Goal: Use online tool/utility: Use online tool/utility

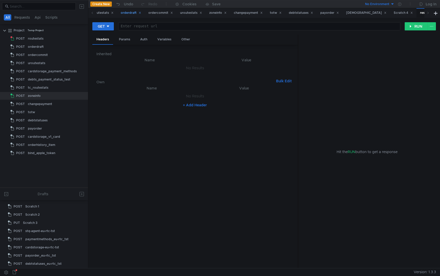
click at [125, 13] on div "orderdraft" at bounding box center [131, 12] width 20 height 5
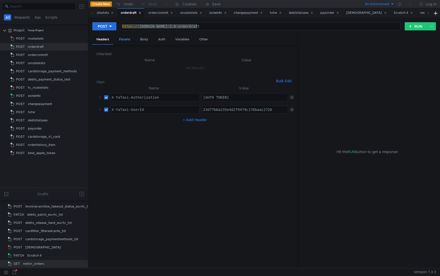
click at [127, 40] on div "Params" at bounding box center [124, 39] width 19 height 9
click at [105, 38] on div "Headers" at bounding box center [102, 39] width 21 height 9
click at [151, 40] on div "Body" at bounding box center [144, 39] width 16 height 9
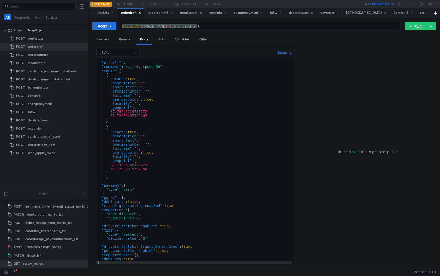
scroll to position [0, 0]
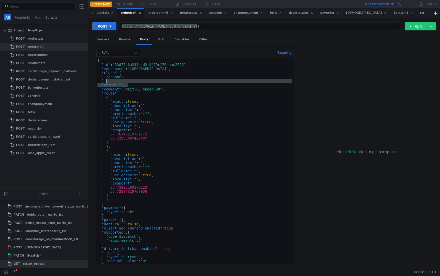
drag, startPoint x: 130, startPoint y: 86, endPoint x: 131, endPoint y: 82, distance: 4.1
click at [131, 82] on div "{ "id" : "23d77b6a235e4d2f9479c176baac2726" , "zone_name" : "moscow" , "class" …" at bounding box center [193, 166] width 195 height 214
type textarea "], "offer": "","
click at [406, 25] on button "RUN" at bounding box center [416, 26] width 23 height 8
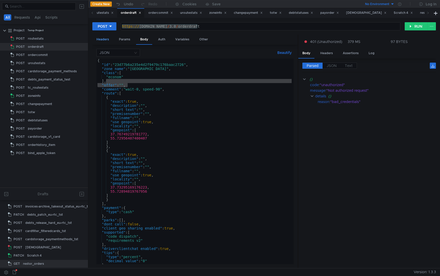
click at [103, 39] on div "Headers" at bounding box center [102, 39] width 21 height 9
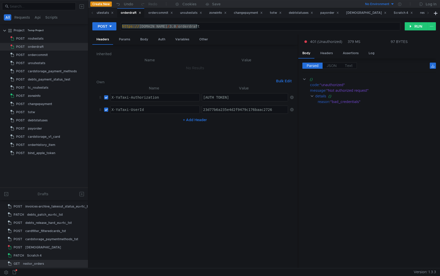
drag, startPoint x: 217, startPoint y: 98, endPoint x: 391, endPoint y: 108, distance: 174.3
click at [391, 108] on as-split "Headers Params Body Auth Variables Other Inherited Name Value No Results Own Bu…" at bounding box center [264, 152] width 344 height 234
paste textarea "56994526.1756908126544.2.0.10114239.FuAmdU7ZTX_PhrAE.8gIJlomXSw4gXpQPZarXs-YX1w…"
type textarea "[AUTH_TOKEN]"
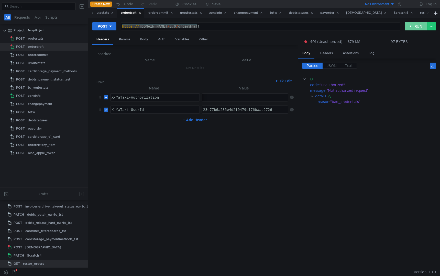
click at [416, 29] on button "RUN" at bounding box center [416, 26] width 23 height 8
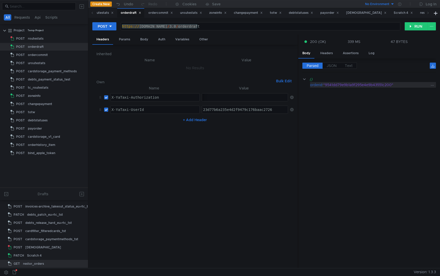
click at [351, 85] on div ""9541dd79e9b1a9f295e4e9b43551c200"" at bounding box center [376, 85] width 106 height 6
click at [122, 40] on div "Params" at bounding box center [124, 39] width 19 height 9
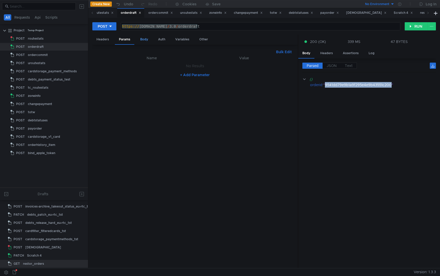
click at [148, 43] on div "Body" at bounding box center [144, 39] width 16 height 9
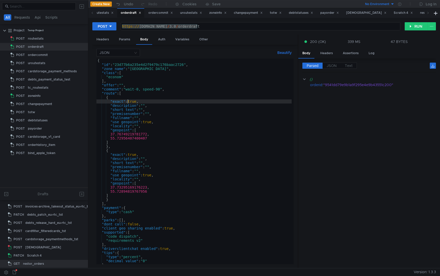
click at [128, 102] on div "{ "id" : "23d77b6a235e4d2f9479c176baac2726" , "zone_name" : "moscow" , "class" …" at bounding box center [193, 166] width 195 height 214
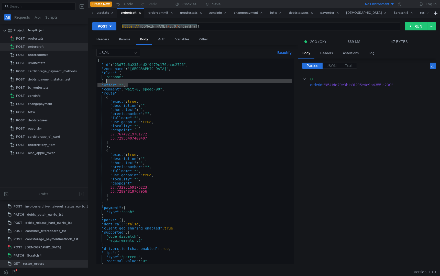
click at [129, 82] on div "{ "id" : "23d77b6a235e4d2f9479c176baac2726" , "zone_name" : "moscow" , "class" …" at bounding box center [193, 166] width 195 height 214
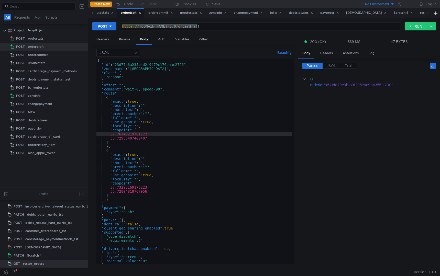
click at [147, 134] on div "{ "id" : "23d77b6a235e4d2f9479c176baac2726" , "zone_name" : "moscow" , "class" …" at bounding box center [193, 166] width 195 height 214
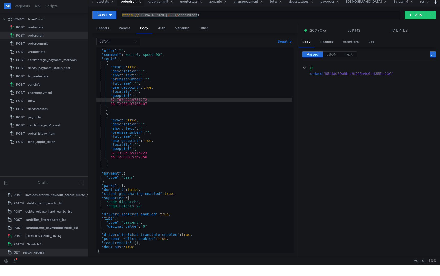
scroll to position [12, 0]
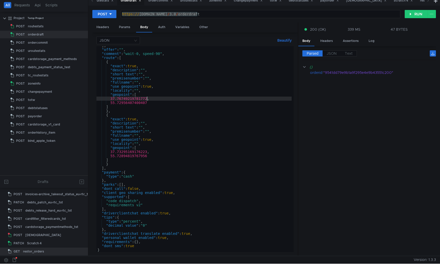
click at [144, 176] on div "] , "offer" : "" , "comment" : "wait-0, speed-90" , "route" : [ { "exact" : tru…" at bounding box center [193, 150] width 195 height 214
click at [128, 177] on div "] , "offer" : "" , "comment" : "wait-0, speed-90" , "route" : [ { "exact" : tru…" at bounding box center [193, 150] width 195 height 214
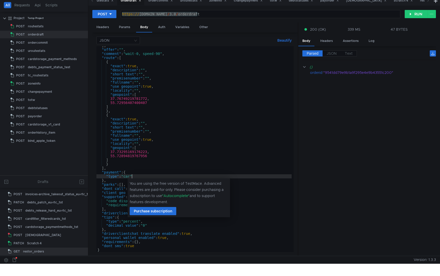
scroll to position [0, 3]
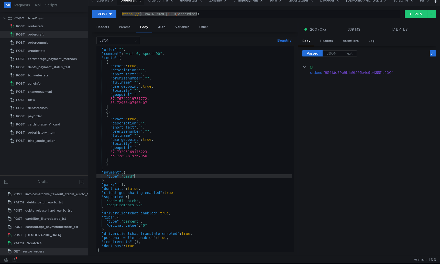
click at [145, 177] on div "] , "offer" : "" , "comment" : "wait-0, speed-90" , "route" : [ { "exact" : tru…" at bounding box center [193, 150] width 195 height 214
type textarea ""type": "card","
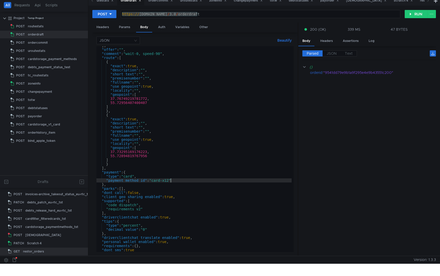
scroll to position [0, 5]
click at [414, 13] on button "RUN" at bounding box center [416, 14] width 23 height 8
click at [189, 181] on div "] , "offer" : "" , "comment" : "wait-0, speed-90" , "route" : [ { "exact" : tru…" at bounding box center [193, 150] width 195 height 214
click at [113, 182] on div "] , "offer" : "" , "comment" : "wait-0, speed-90" , "route" : [ { "exact" : tru…" at bounding box center [193, 150] width 195 height 214
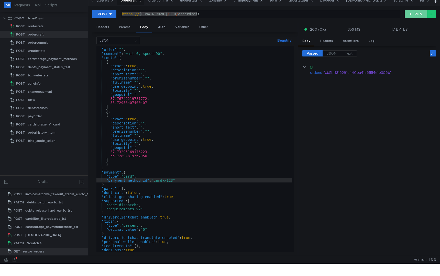
click at [416, 16] on button "RUN" at bounding box center [416, 14] width 23 height 8
click at [114, 181] on div "] , "offer" : "" , "comment" : "wait-0, speed-90" , "route" : [ { "exact" : tru…" at bounding box center [193, 150] width 195 height 214
click at [420, 10] on div "POST [URL][DOMAIN_NAME] https:// [DOMAIN_NAME] / 3.0 / orderdraft ההההההההההההה…" at bounding box center [264, 16] width 344 height 13
click at [419, 14] on button "RUN" at bounding box center [416, 14] width 23 height 8
click at [120, 181] on div "] , "offer" : "" , "comment" : "wait-0, speed-90" , "route" : [ { "exact" : tru…" at bounding box center [193, 150] width 195 height 214
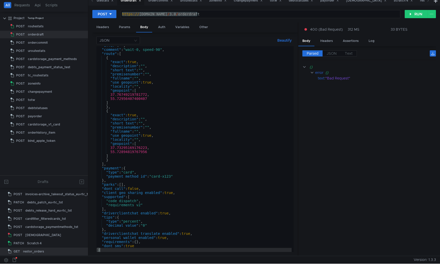
scroll to position [27, 0]
click at [180, 177] on div ""offer" : "" , "comment" : "wait-0, speed-90" , "route" : [ { "exact" : true , …" at bounding box center [193, 150] width 195 height 214
type textarea ""payment_method_id": "card-x123","
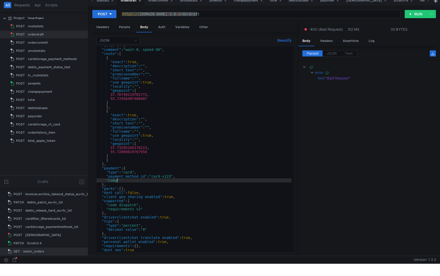
scroll to position [0, 1]
drag, startPoint x: 123, startPoint y: 181, endPoint x: 135, endPoint y: 181, distance: 11.8
click at [135, 181] on div ""offer" : "" , "comment" : "wait-0, speed-90" , "route" : [ { "exact" : true , …" at bounding box center [193, 150] width 195 height 214
paste textarea "ements":"
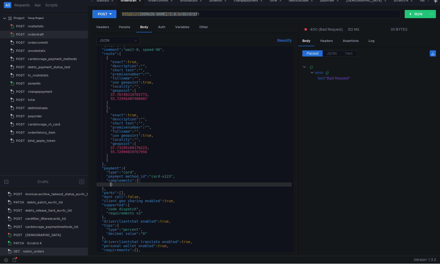
scroll to position [0, 1]
click at [145, 181] on div ""offer" : "" , "comment" : "wait-0, speed-90" , "route" : [ { "exact" : true , …" at bounding box center [193, 150] width 195 height 214
type textarea ""complements": ["
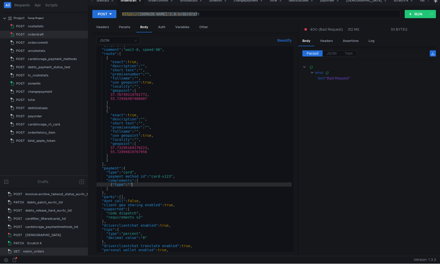
scroll to position [0, 2]
click at [113, 184] on div ""offer" : "" , "comment" : "wait-0, speed-90" , "route" : [ { "exact" : true , …" at bounding box center [193, 150] width 195 height 214
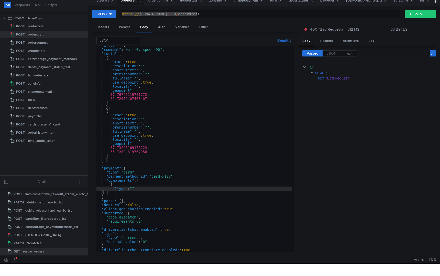
scroll to position [0, 1]
click at [134, 189] on div ""offer" : "" , "comment" : "wait-0, speed-90" , "route" : [ { "exact" : true , …" at bounding box center [193, 150] width 195 height 214
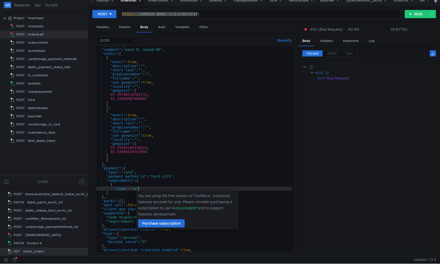
scroll to position [0, 3]
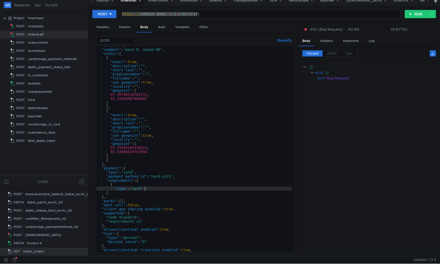
click at [152, 190] on div ""offer" : "" , "comment" : "wait-0, speed-90" , "route" : [ { "exact" : true , …" at bounding box center [193, 150] width 195 height 214
type textarea ""type": "card","
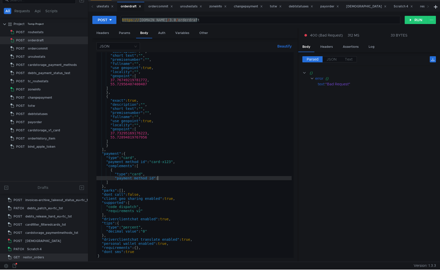
scroll to position [0, 4]
paste textarea "card-x1a8b17b74ad1db1b71b486d7"
drag, startPoint x: 163, startPoint y: 178, endPoint x: 226, endPoint y: 178, distance: 63.2
click at [226, 178] on div ""description" : "" , "short_text" : "" , "premisenumber" : "" , "fullname" : ""…" at bounding box center [193, 156] width 195 height 214
click at [157, 167] on div ""description" : "" , "short_text" : "" , "premisenumber" : "" , "fullname" : ""…" at bounding box center [193, 156] width 195 height 214
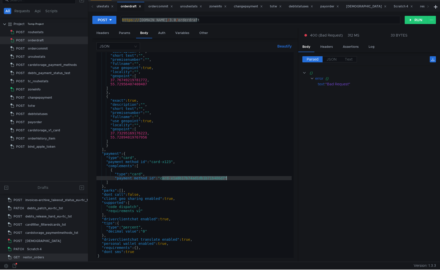
scroll to position [0, 3]
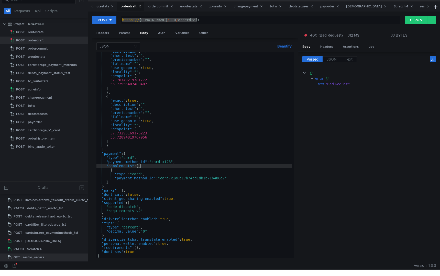
click at [153, 161] on div ""description" : "" , "short_text" : "" , "premisenumber" : "" , "fullname" : ""…" at bounding box center [193, 156] width 195 height 214
drag, startPoint x: 153, startPoint y: 161, endPoint x: 172, endPoint y: 161, distance: 19.4
click at [172, 161] on div ""description" : "" , "short_text" : "" , "premisenumber" : "" , "fullname" : ""…" at bounding box center [193, 156] width 195 height 214
paste textarea "b0bfbf63fafb31e730de10a2"
click at [416, 18] on button "RUN" at bounding box center [416, 20] width 23 height 8
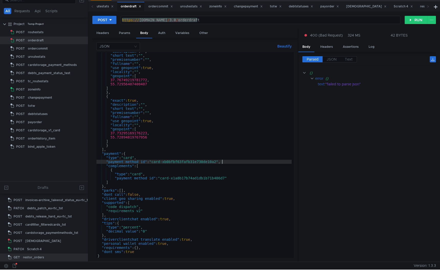
click at [230, 163] on div ""description" : "" , "short_text" : "" , "premisenumber" : "" , "fullname" : ""…" at bounding box center [193, 156] width 195 height 214
click at [235, 177] on div ""description" : "" , "short_text" : "" , "premisenumber" : "" , "fullname" : ""…" at bounding box center [193, 156] width 195 height 214
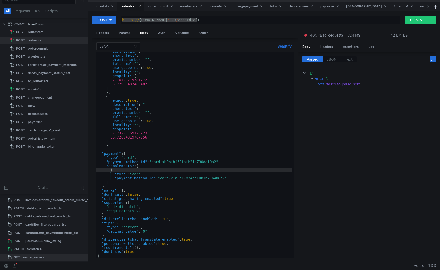
click at [235, 170] on div ""description" : "" , "short_text" : "" , "premisenumber" : "" , "fullname" : ""…" at bounding box center [193, 156] width 195 height 214
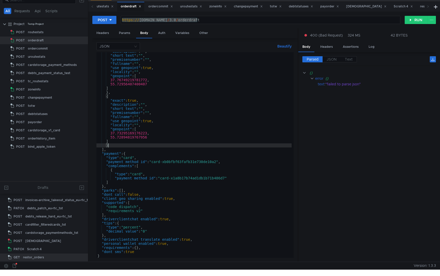
click at [184, 147] on div ""description" : "" , "short_text" : "" , "premisenumber" : "" , "fullname" : ""…" at bounding box center [193, 156] width 195 height 214
click at [234, 180] on div ""description" : "" , "short_text" : "" , "premisenumber" : "" , "fullname" : ""…" at bounding box center [193, 156] width 195 height 214
type textarea ""payment_method_id": "card-x1a8b17b74ad1db1b71b486d7""
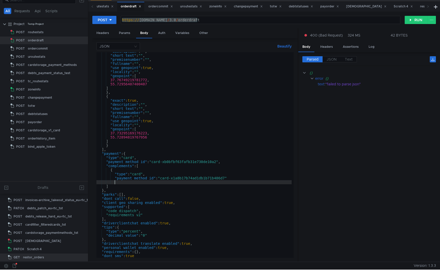
scroll to position [0, 1]
type textarea "}"
click at [423, 17] on button "RUN" at bounding box center [416, 20] width 23 height 8
click at [343, 78] on div ""7b24dc59e81a3613a697cd8fc2331bf9"" at bounding box center [376, 79] width 106 height 6
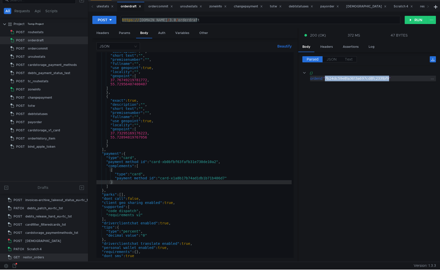
copy div "7b24dc59e81a3613a697cd8fc2331bf9"
click at [162, 7] on div "ordercommit" at bounding box center [160, 6] width 25 height 5
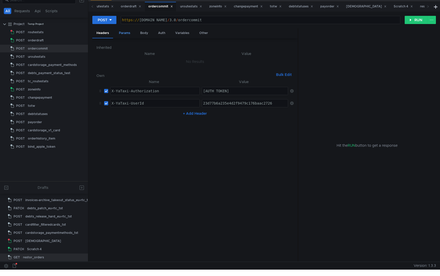
click at [131, 33] on div "Params" at bounding box center [124, 32] width 19 height 9
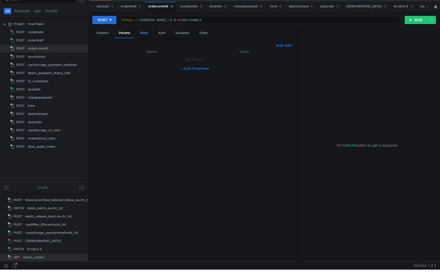
click at [144, 32] on div "Body" at bounding box center [144, 32] width 16 height 9
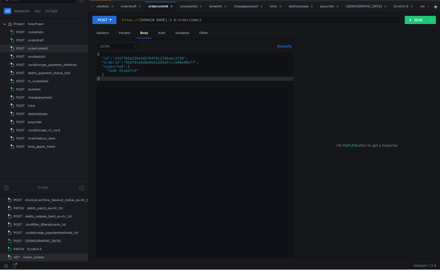
click at [137, 61] on div "{ "id" : "23d77b6a235e4d2f9479c176baac2726" , "orderid" : "95678ce02be6ee3293af…" at bounding box center [194, 159] width 197 height 214
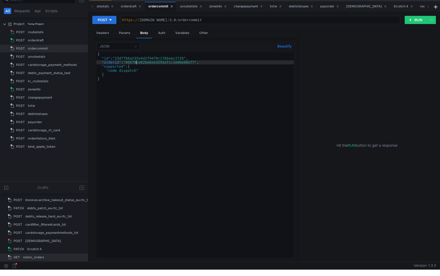
click at [137, 61] on div "{ "id" : "23d77b6a235e4d2f9479c176baac2726" , "orderid" : "95678ce02be6ee3293af…" at bounding box center [194, 159] width 197 height 214
paste textarea "7b24dc59e81a3613a697cd8fc2331bf9"
type textarea ""orderid": "7b24dc59e81a3613a697cd8fc2331bf9","
click at [103, 32] on div "Headers" at bounding box center [102, 32] width 21 height 9
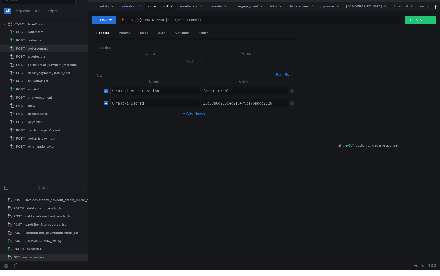
click at [129, 8] on div "orderdraft" at bounding box center [131, 6] width 20 height 5
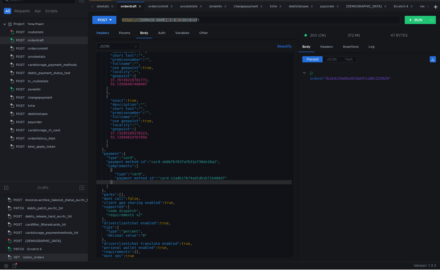
click at [103, 32] on div "Headers" at bounding box center [102, 32] width 21 height 9
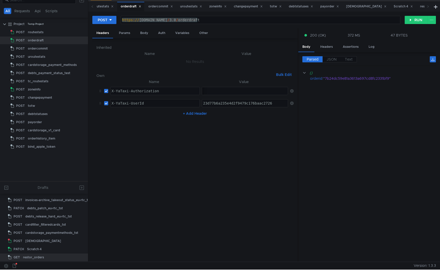
click at [217, 90] on div "[AUTH_TOKEN]" at bounding box center [9, 95] width 559 height 12
click at [158, 4] on div "ordercommit" at bounding box center [160, 6] width 25 height 5
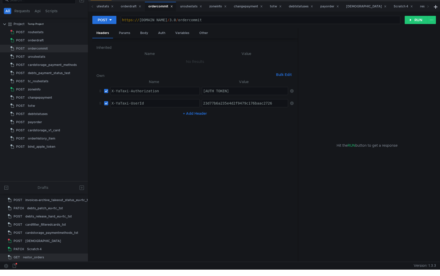
paste textarea "56994526.1756908126544.2.0.10114239.FuAmdU7ZTX_PhrAE.8gIJlomXSw4gXpQPZarXs-YX1w…"
type textarea "[AUTH_TOKEN]"
click at [136, 33] on div "Body" at bounding box center [144, 32] width 16 height 9
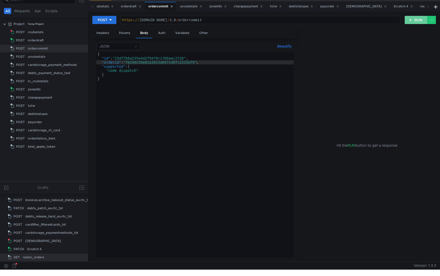
click at [420, 24] on button "RUN" at bounding box center [416, 20] width 23 height 8
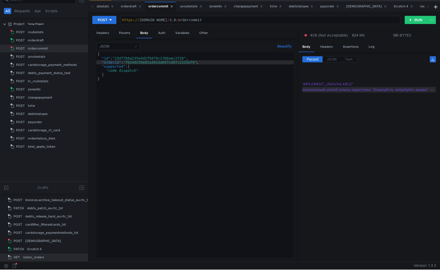
scroll to position [0, 0]
drag, startPoint x: 329, startPoint y: 84, endPoint x: 381, endPoint y: 83, distance: 52.2
click at [381, 83] on div ""COMPLEMENT_UNAVAILABLE"" at bounding box center [393, 84] width 132 height 6
copy div "COMPLEMENT_UNAVAILABLE"
